Goal: Navigation & Orientation: Understand site structure

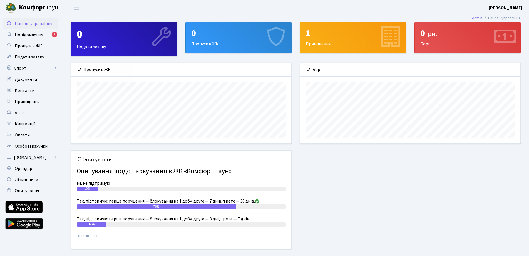
scroll to position [80, 220]
click at [33, 36] on span "Повідомлення" at bounding box center [29, 35] width 28 height 6
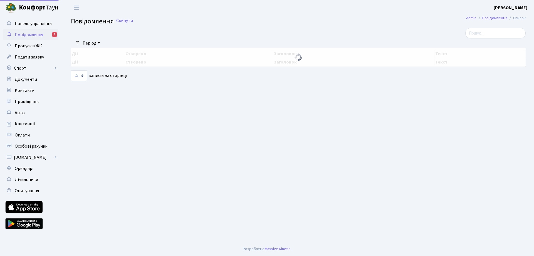
select select "25"
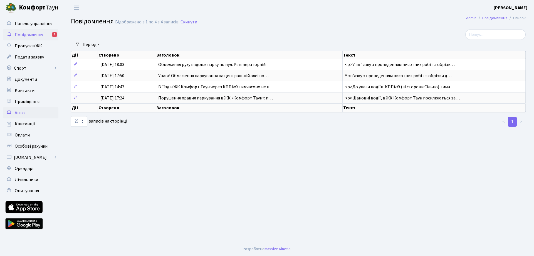
click at [39, 113] on link "Авто" at bounding box center [31, 112] width 56 height 11
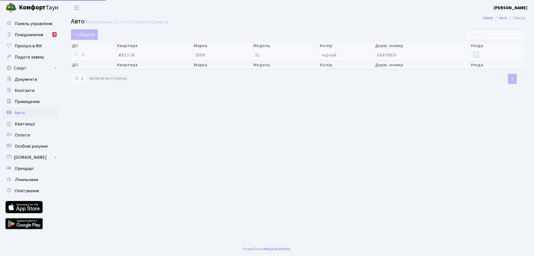
select select "25"
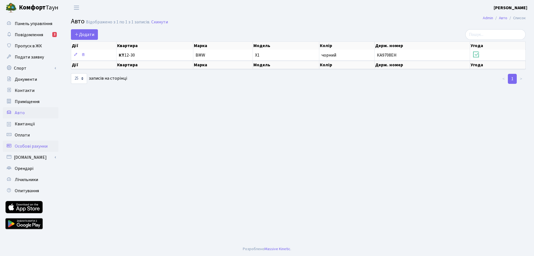
click at [41, 145] on span "Особові рахунки" at bounding box center [31, 146] width 33 height 6
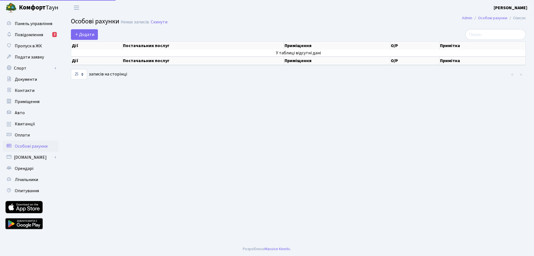
select select "25"
click at [26, 132] on span "Оплати" at bounding box center [22, 135] width 15 height 6
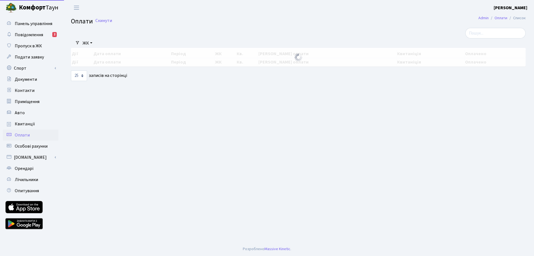
select select "25"
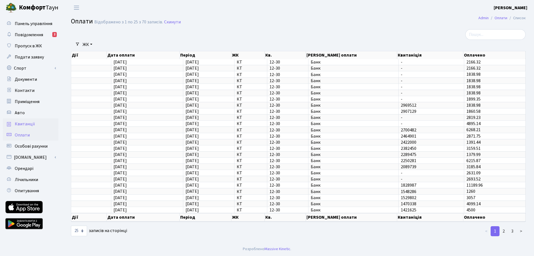
click at [29, 124] on span "Квитанції" at bounding box center [25, 124] width 20 height 6
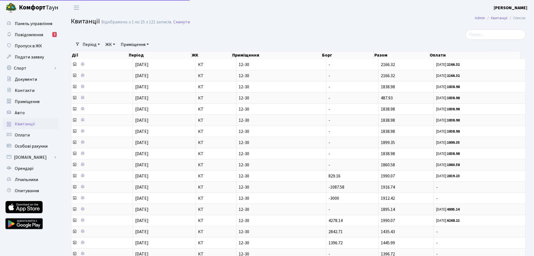
select select "25"
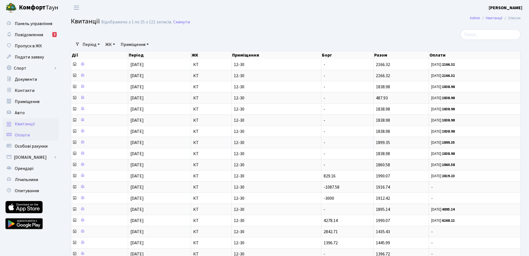
click at [31, 134] on link "Оплати" at bounding box center [31, 134] width 56 height 11
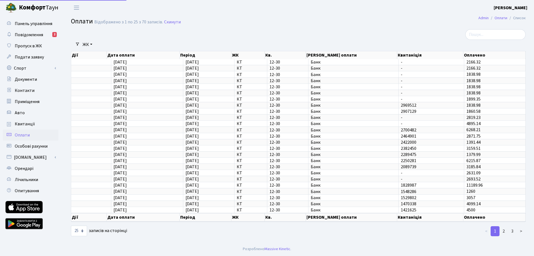
select select "25"
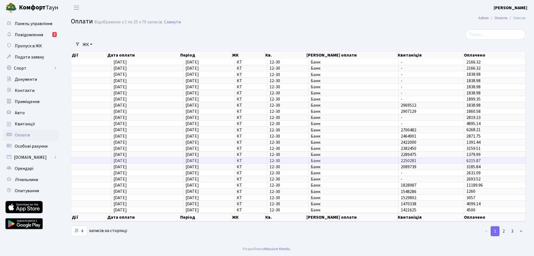
scroll to position [1, 0]
click at [512, 231] on link "3" at bounding box center [512, 231] width 9 height 10
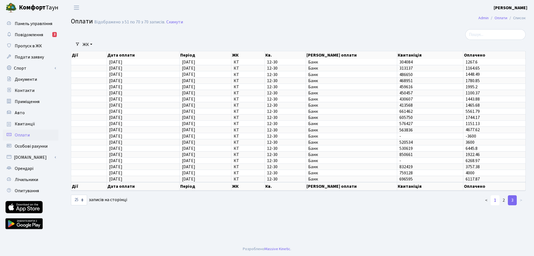
click at [495, 201] on link "1" at bounding box center [495, 200] width 9 height 10
